Goal: Task Accomplishment & Management: Manage account settings

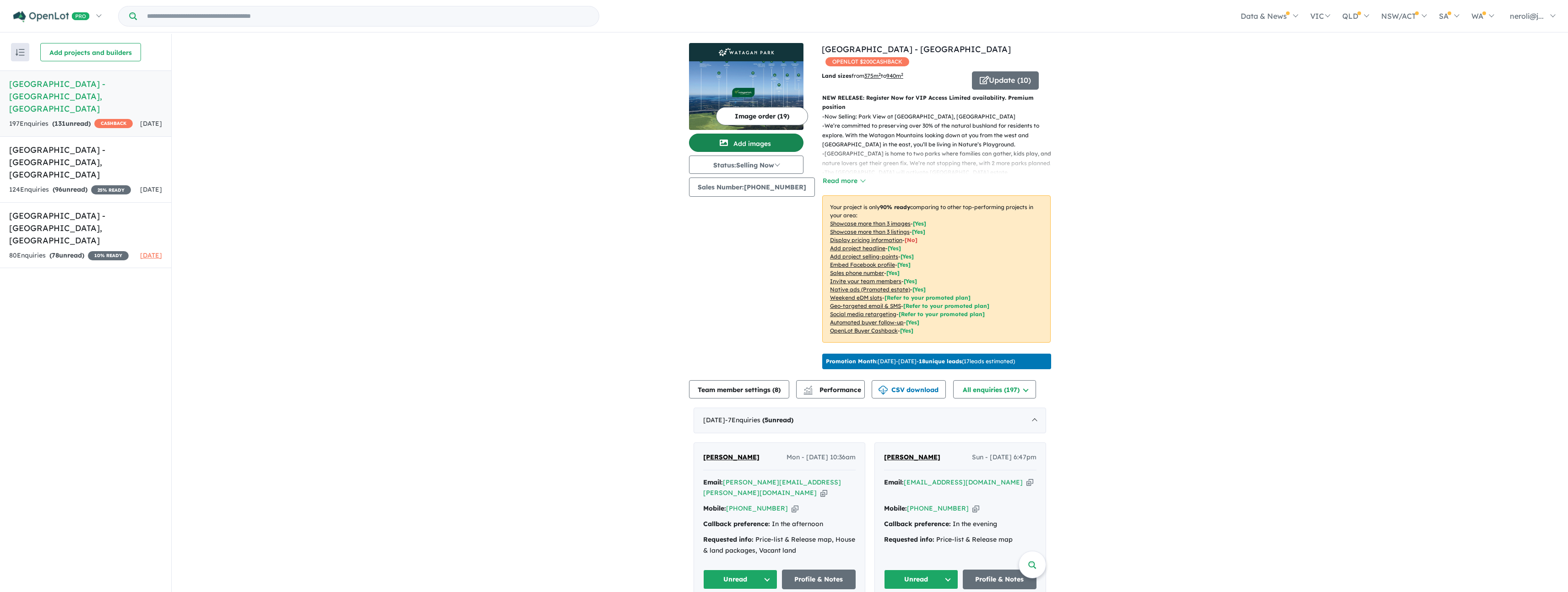
click at [759, 140] on button "Add images" at bounding box center [746, 143] width 114 height 18
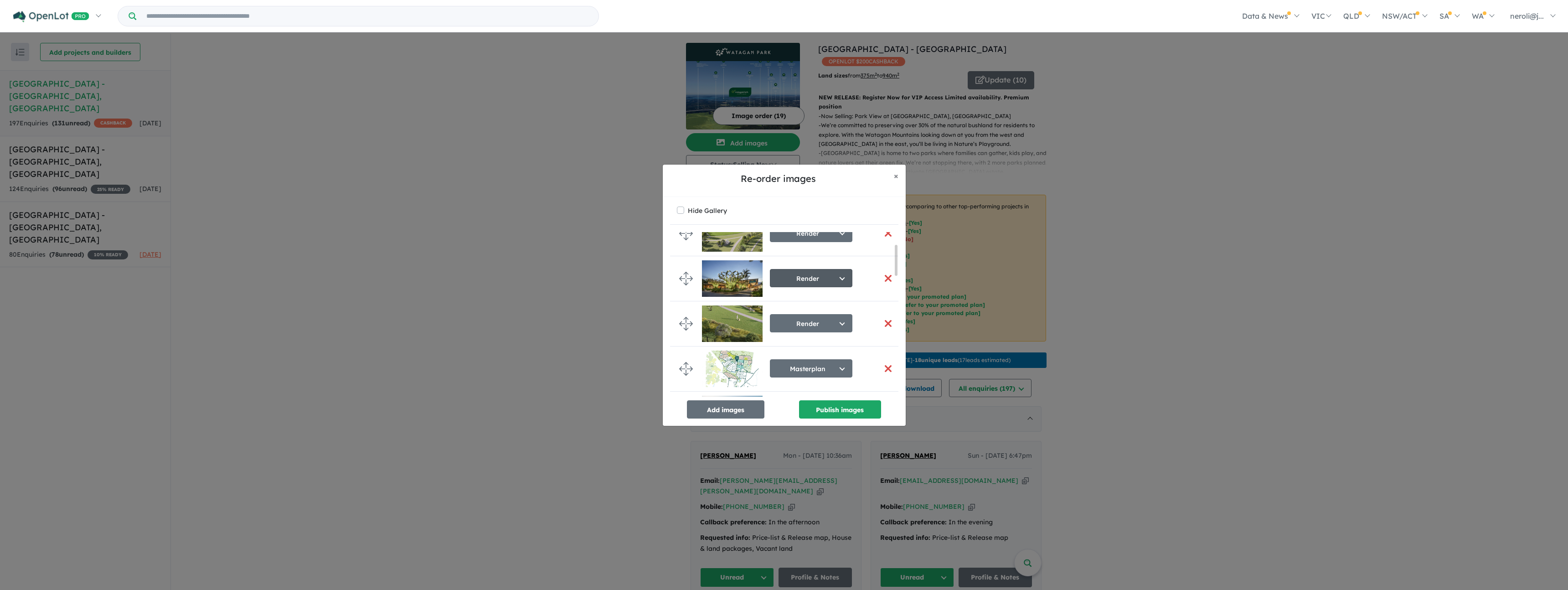
scroll to position [67, 0]
click at [733, 417] on button "Add images" at bounding box center [725, 410] width 77 height 18
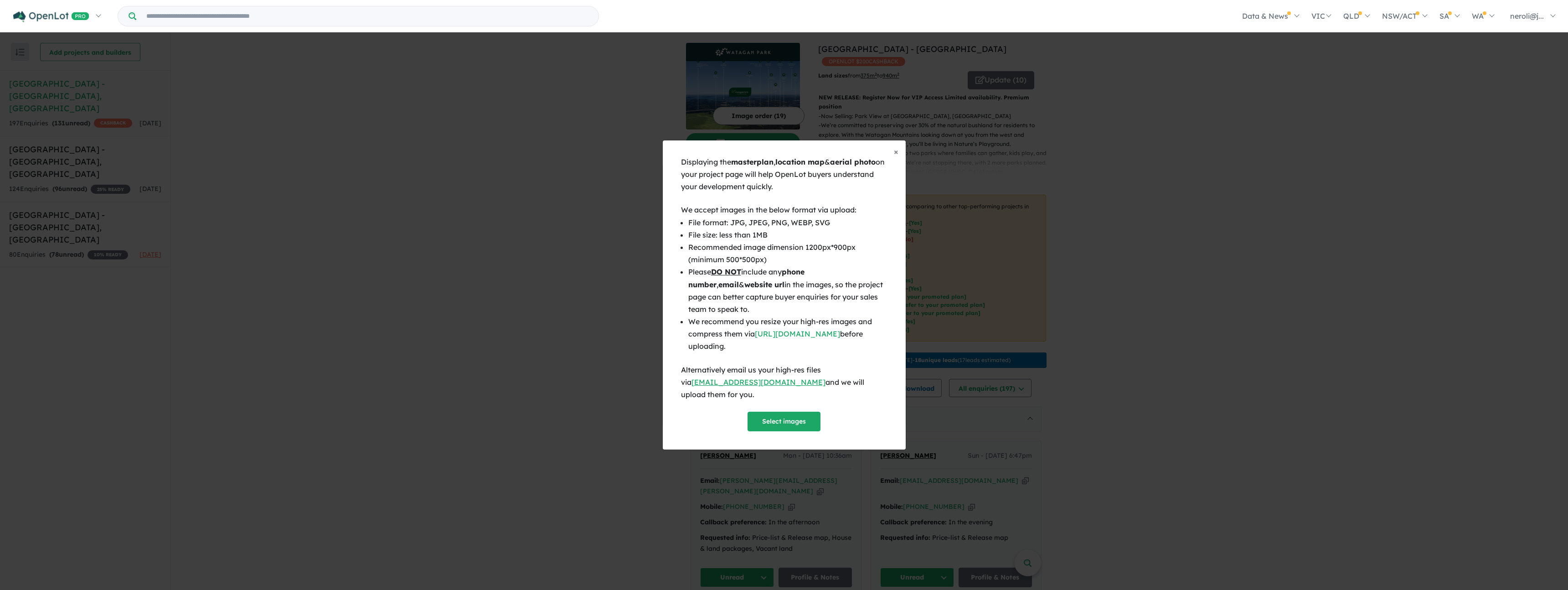
scroll to position [66, 0]
click at [803, 413] on button "Select images" at bounding box center [784, 422] width 73 height 20
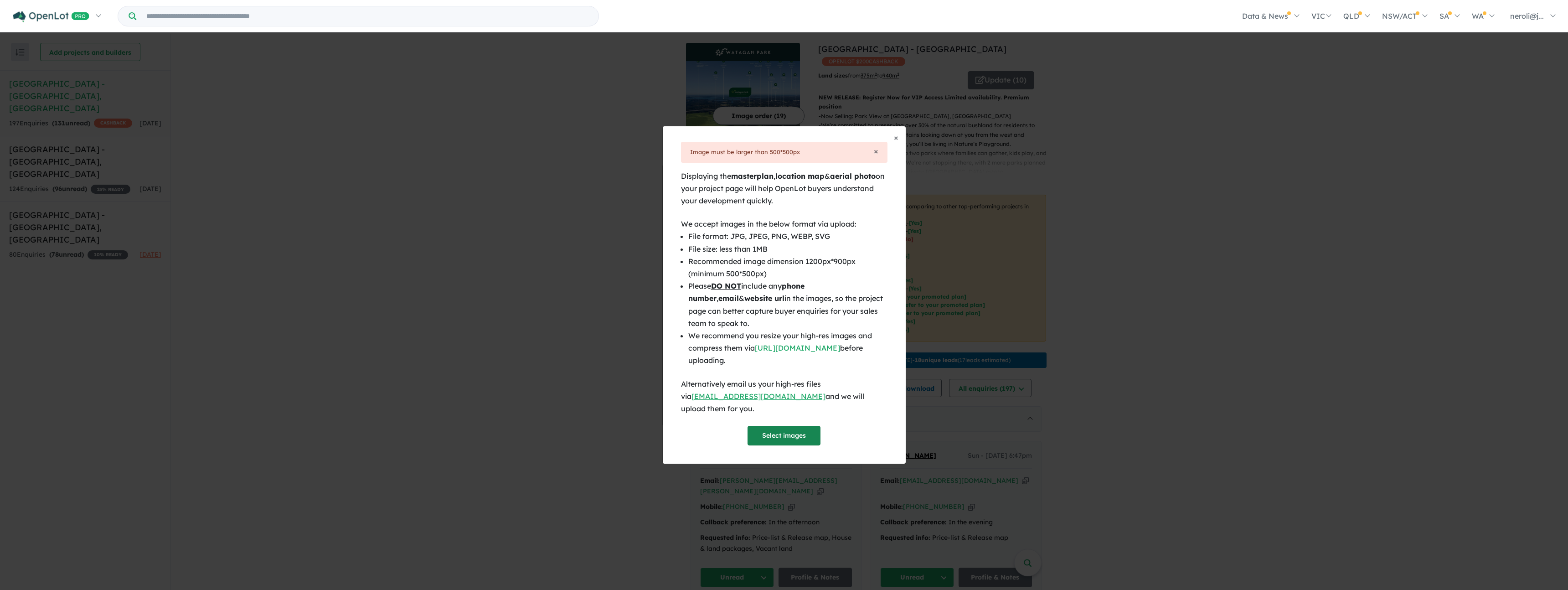
click at [784, 432] on button "Select images" at bounding box center [784, 436] width 73 height 20
click at [787, 432] on button "Select images" at bounding box center [784, 436] width 73 height 20
click at [896, 143] on span "×" at bounding box center [895, 137] width 5 height 11
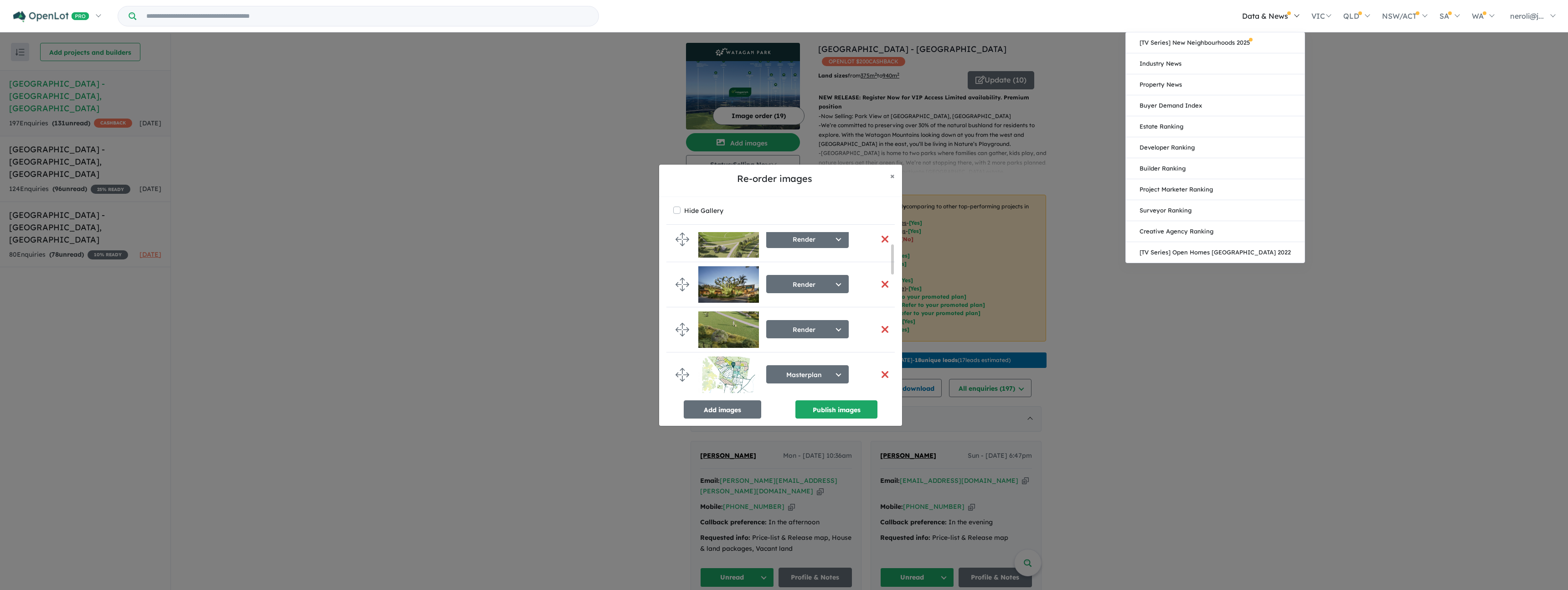
scroll to position [64, 0]
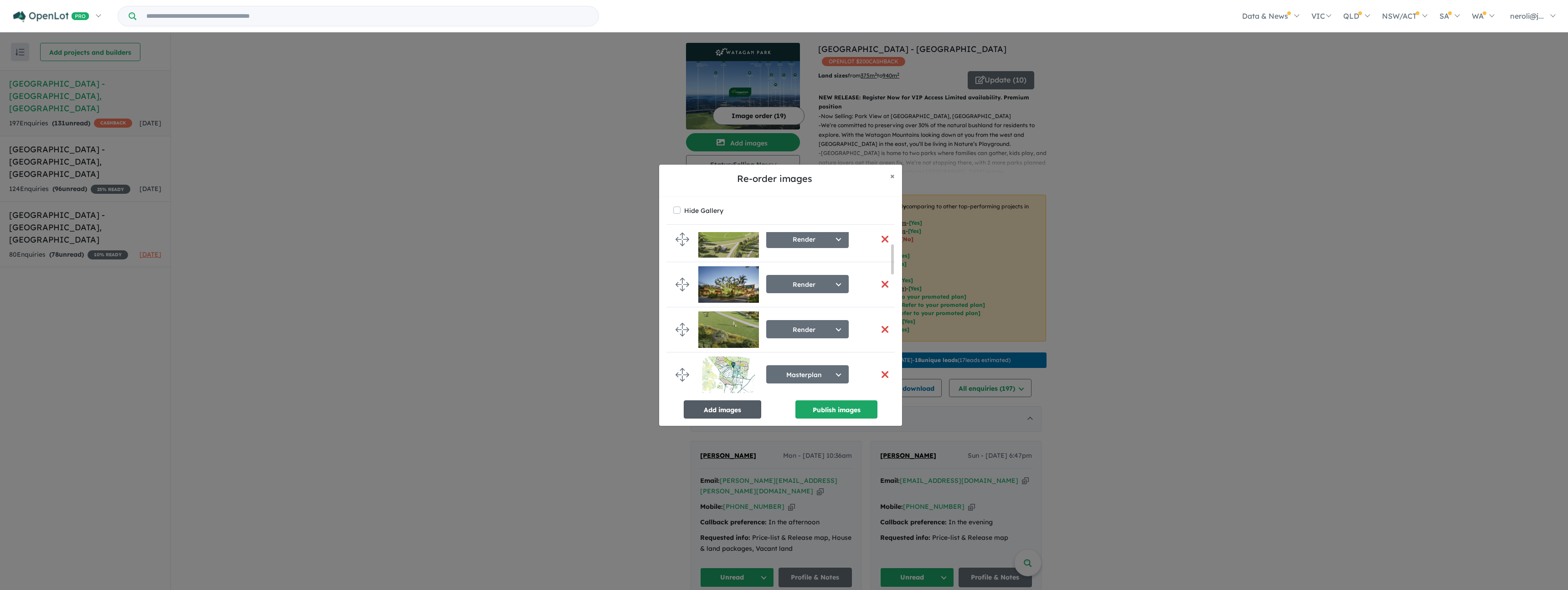
click at [708, 406] on button "Add images" at bounding box center [722, 410] width 77 height 18
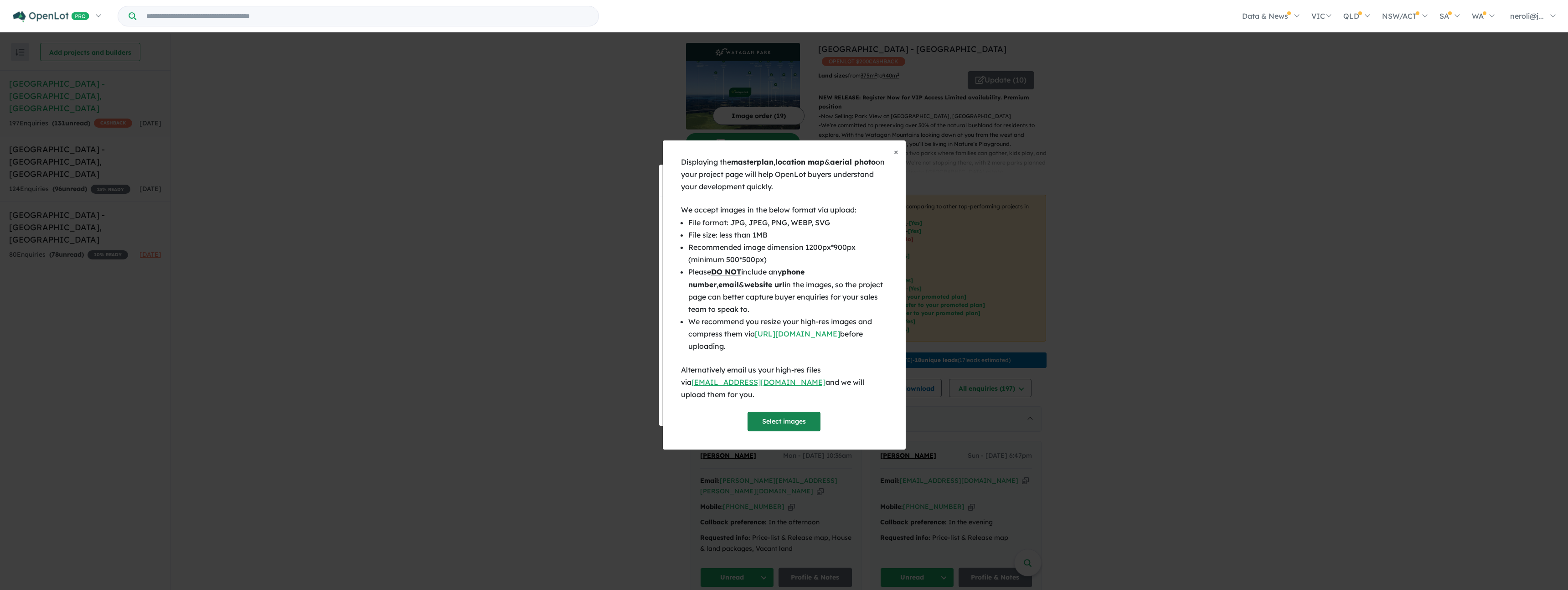
click at [784, 422] on button "Select images" at bounding box center [784, 422] width 73 height 20
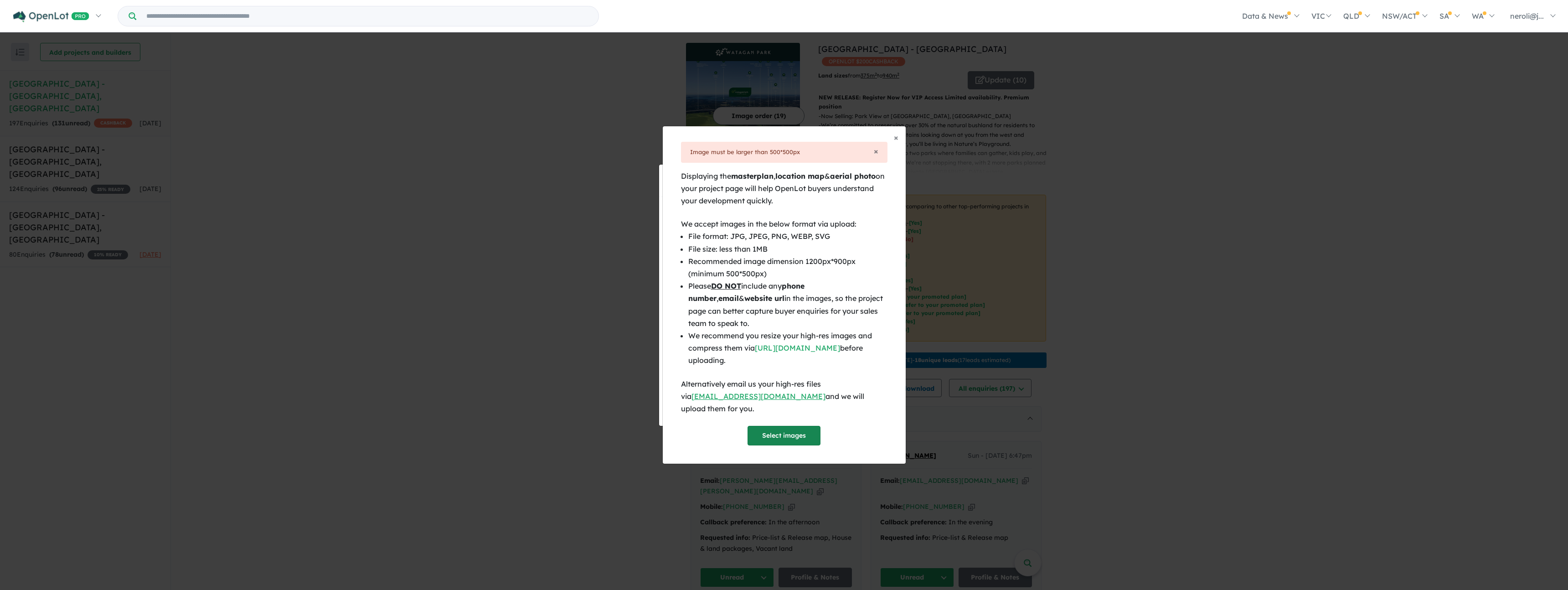
click at [772, 427] on button "Select images" at bounding box center [784, 436] width 73 height 20
